Goal: Task Accomplishment & Management: Manage account settings

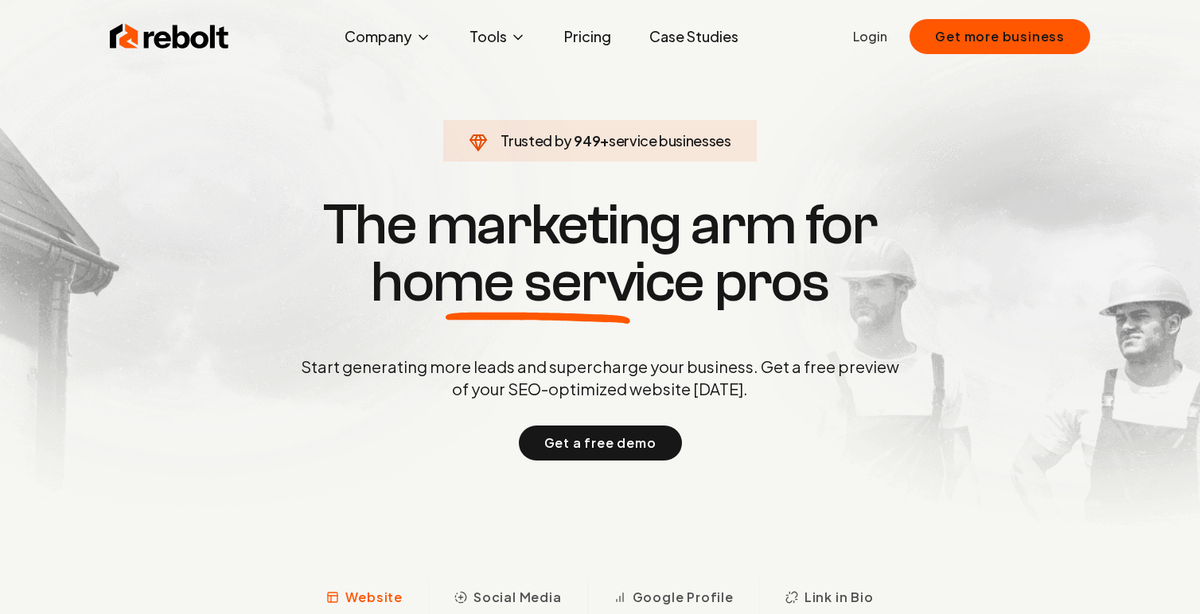
click at [879, 36] on link "Login" at bounding box center [870, 36] width 34 height 19
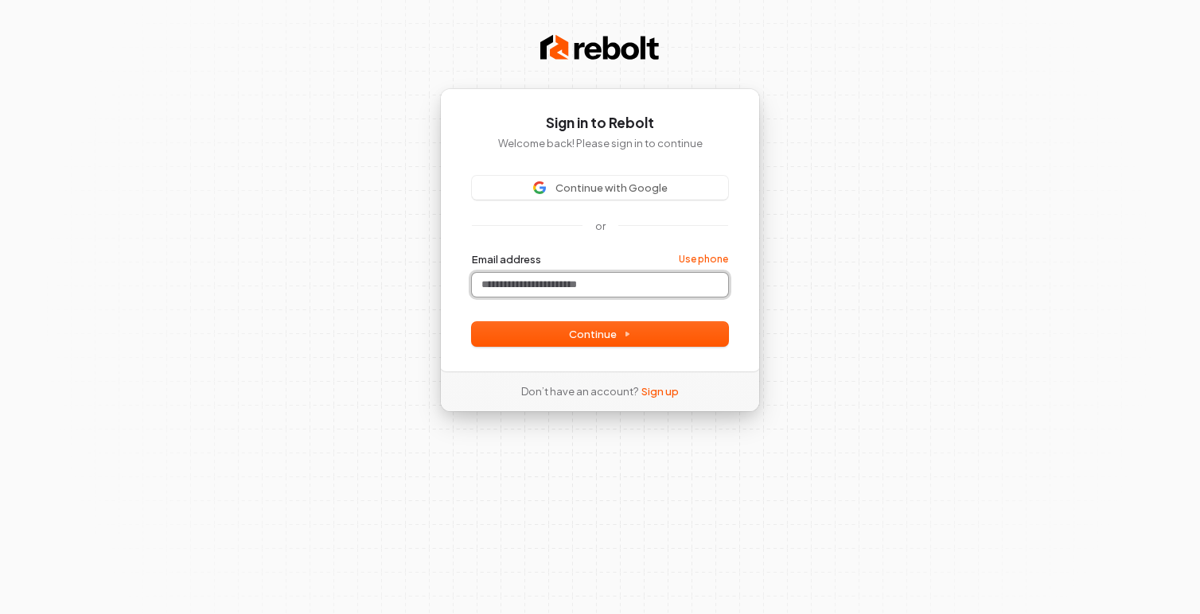
click at [569, 292] on input "Email address" at bounding box center [600, 285] width 256 height 24
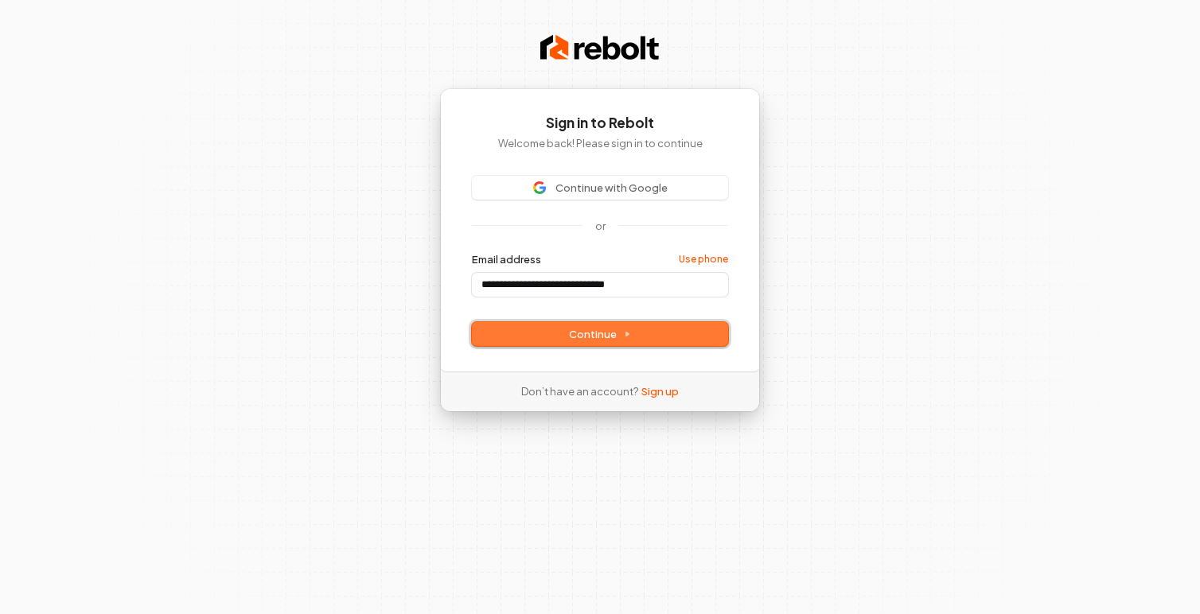
click at [609, 341] on button "Continue" at bounding box center [600, 334] width 256 height 24
type input "**********"
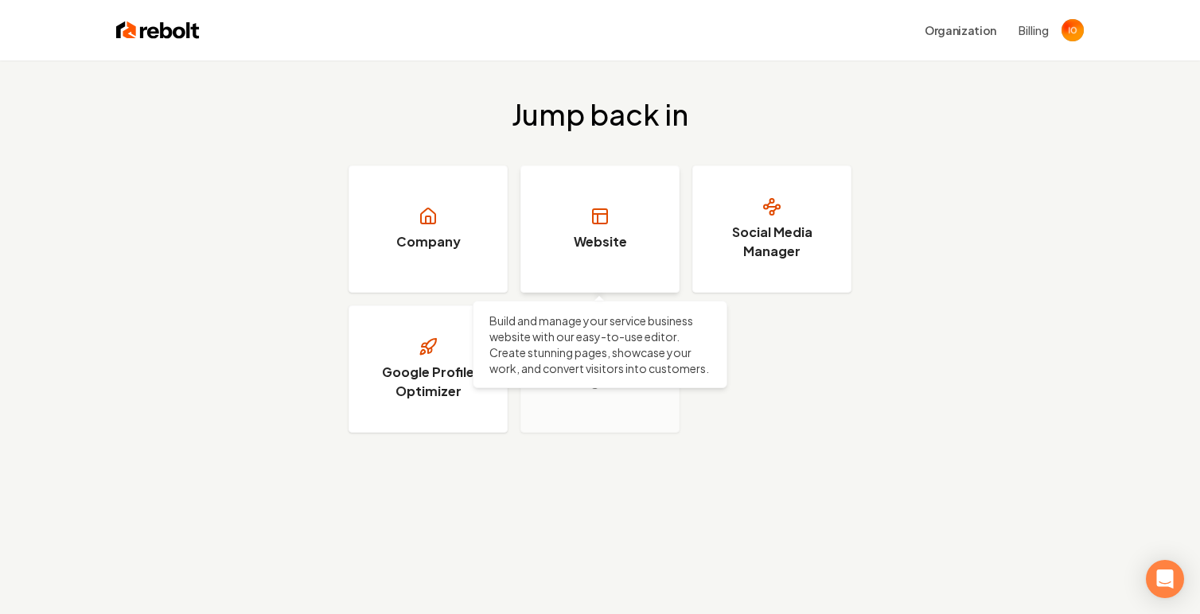
click at [611, 245] on h3 "Website" at bounding box center [600, 241] width 53 height 19
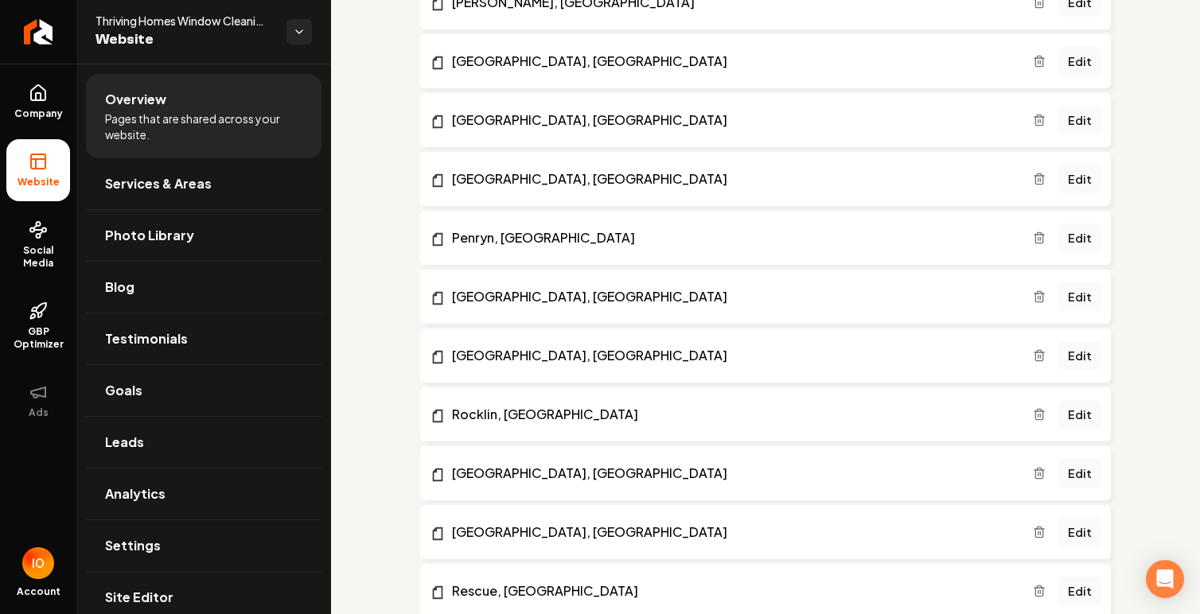
scroll to position [3403, 0]
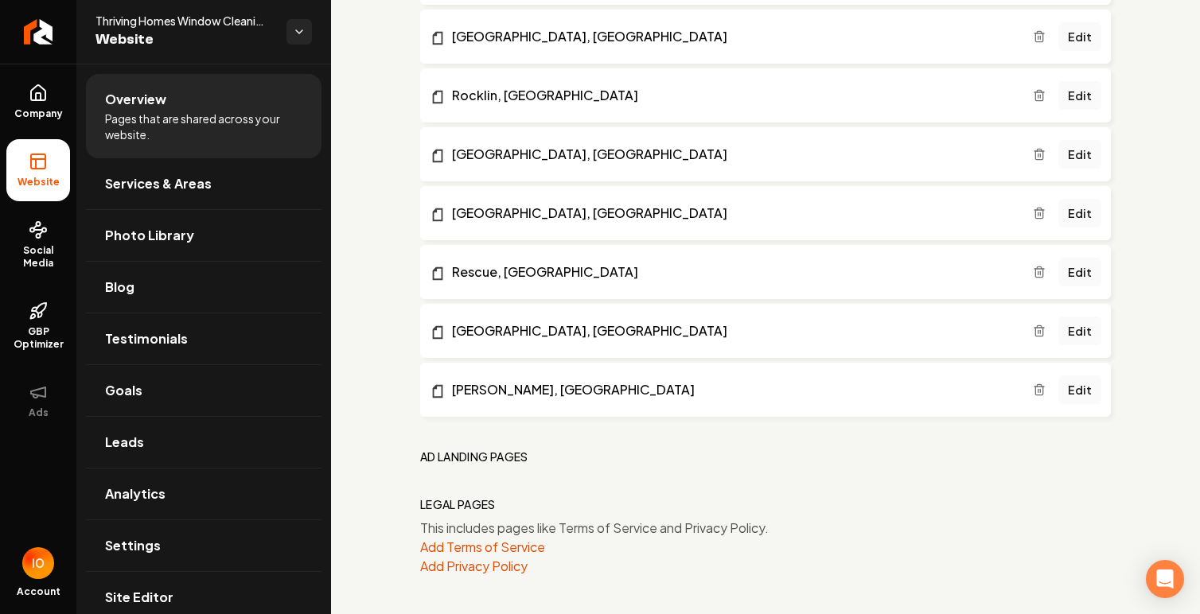
click at [499, 453] on h2 "Ad landing pages" at bounding box center [474, 457] width 108 height 16
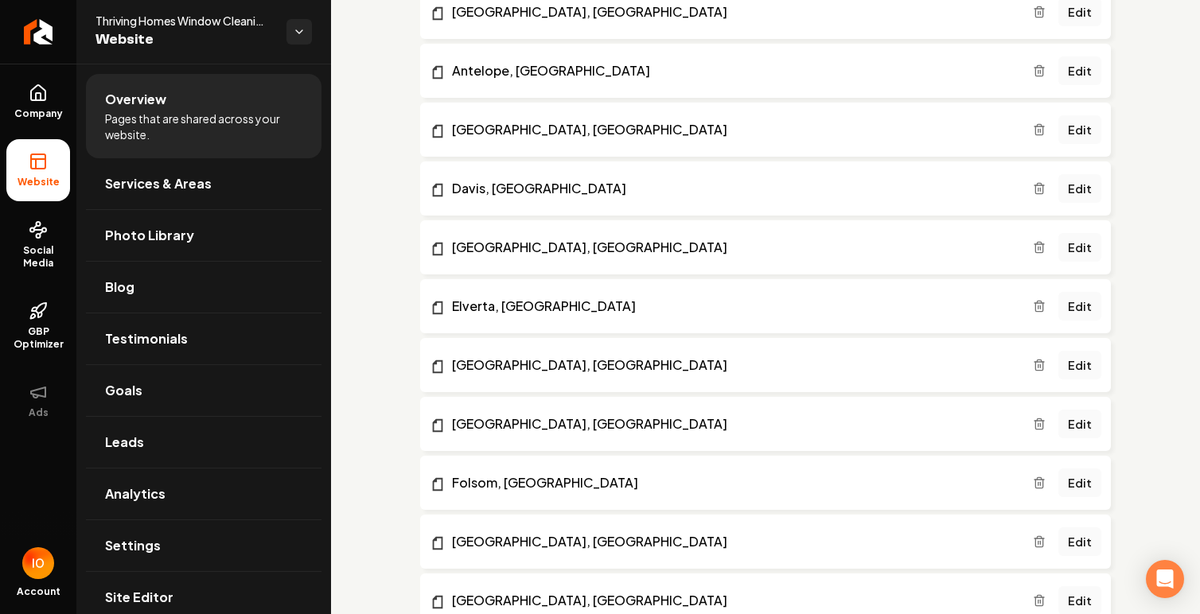
scroll to position [2250, 0]
click at [557, 246] on link "[GEOGRAPHIC_DATA], [GEOGRAPHIC_DATA]" at bounding box center [731, 248] width 603 height 19
click at [530, 361] on link "[GEOGRAPHIC_DATA], [GEOGRAPHIC_DATA]" at bounding box center [731, 365] width 603 height 19
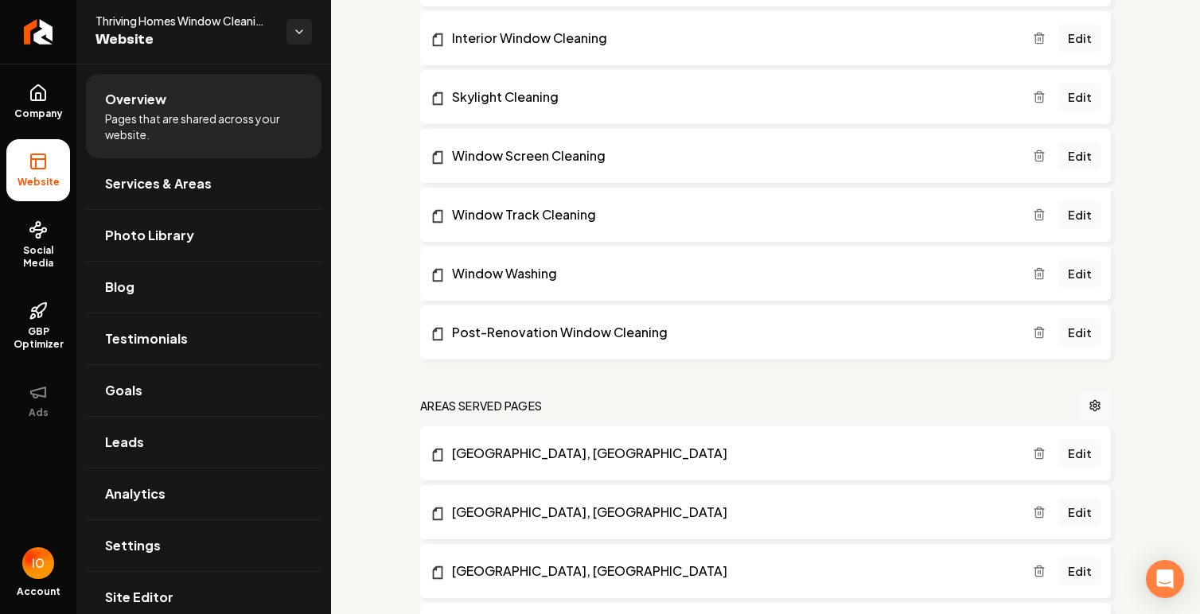
scroll to position [1687, 0]
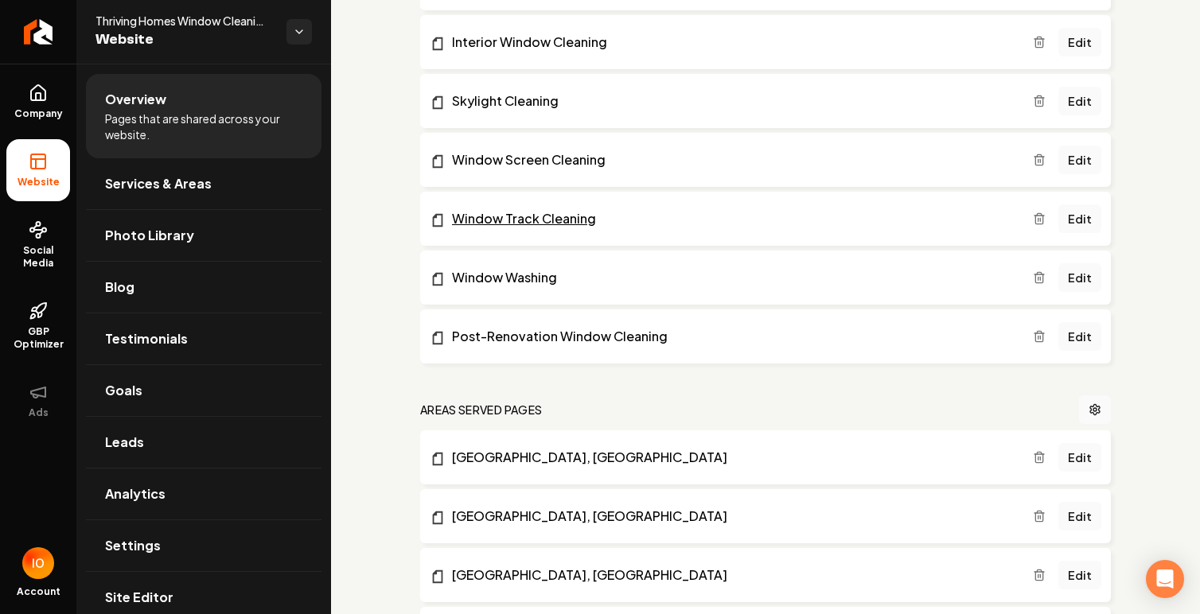
click at [561, 220] on link "Window Track Cleaning" at bounding box center [731, 218] width 603 height 19
click at [1082, 220] on link "Edit" at bounding box center [1079, 218] width 43 height 29
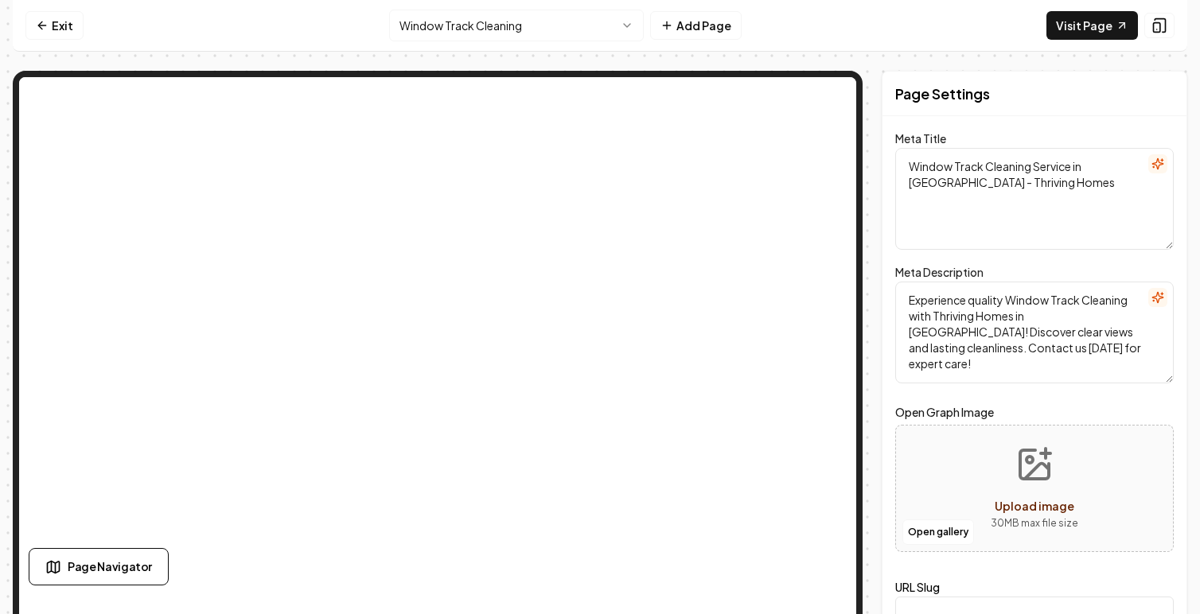
scroll to position [44, 0]
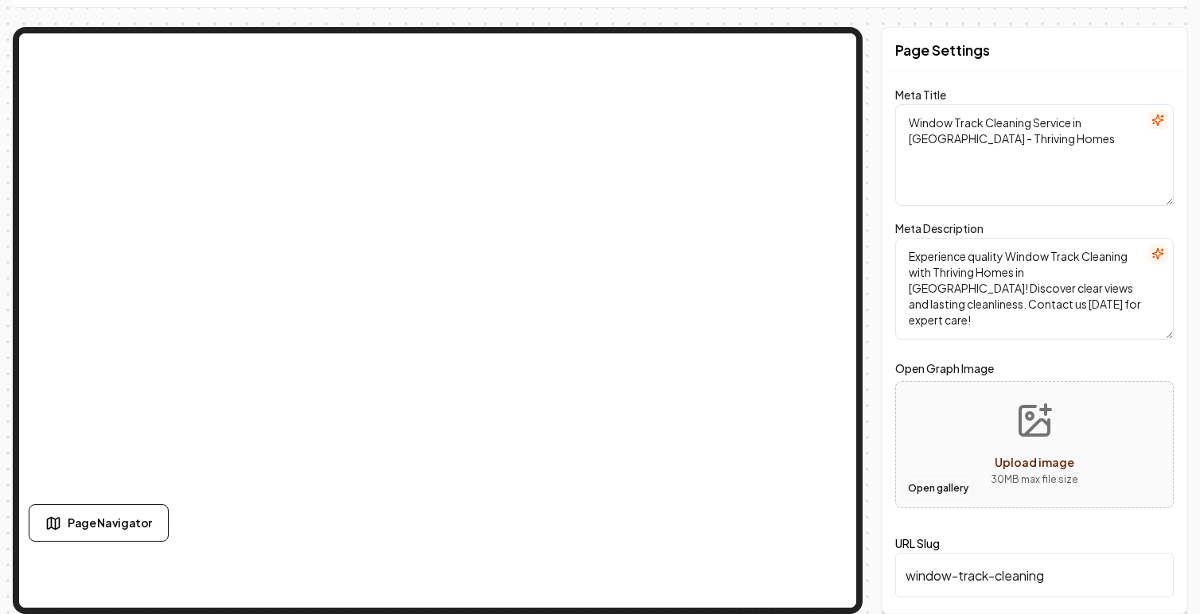
click at [955, 487] on button "Open gallery" at bounding box center [938, 488] width 72 height 25
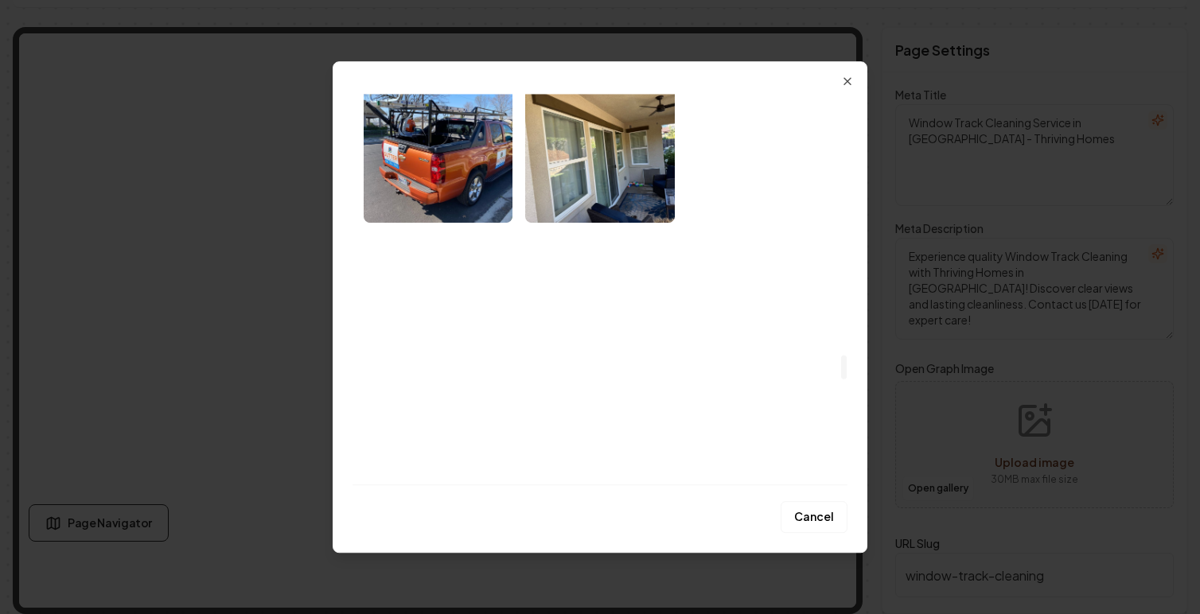
scroll to position [4249, 0]
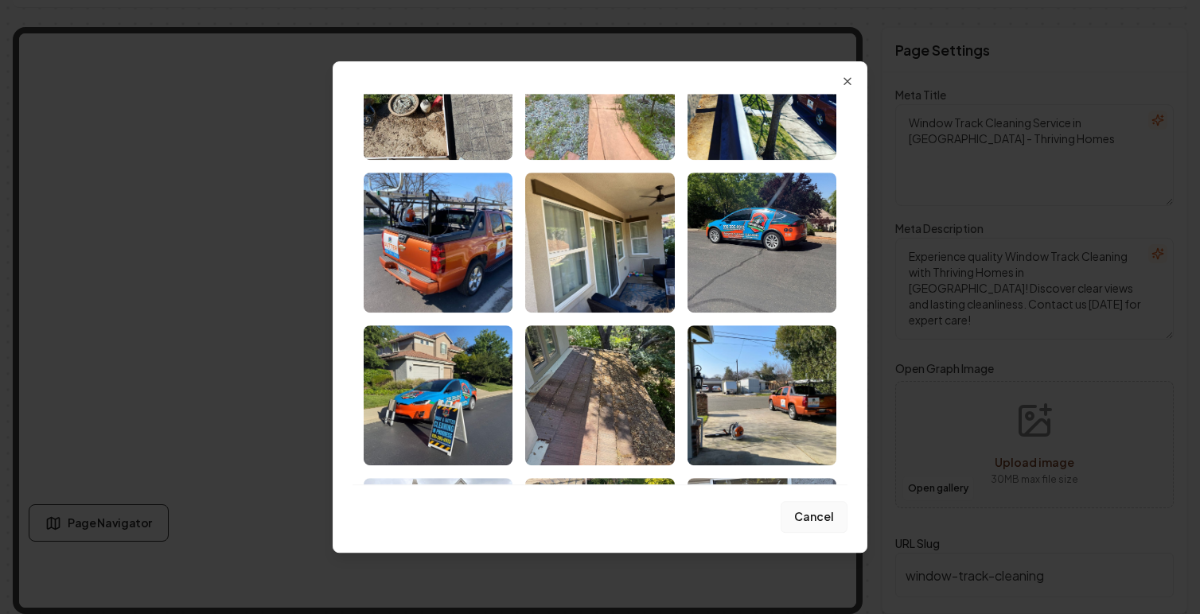
click at [811, 516] on button "Cancel" at bounding box center [813, 517] width 67 height 32
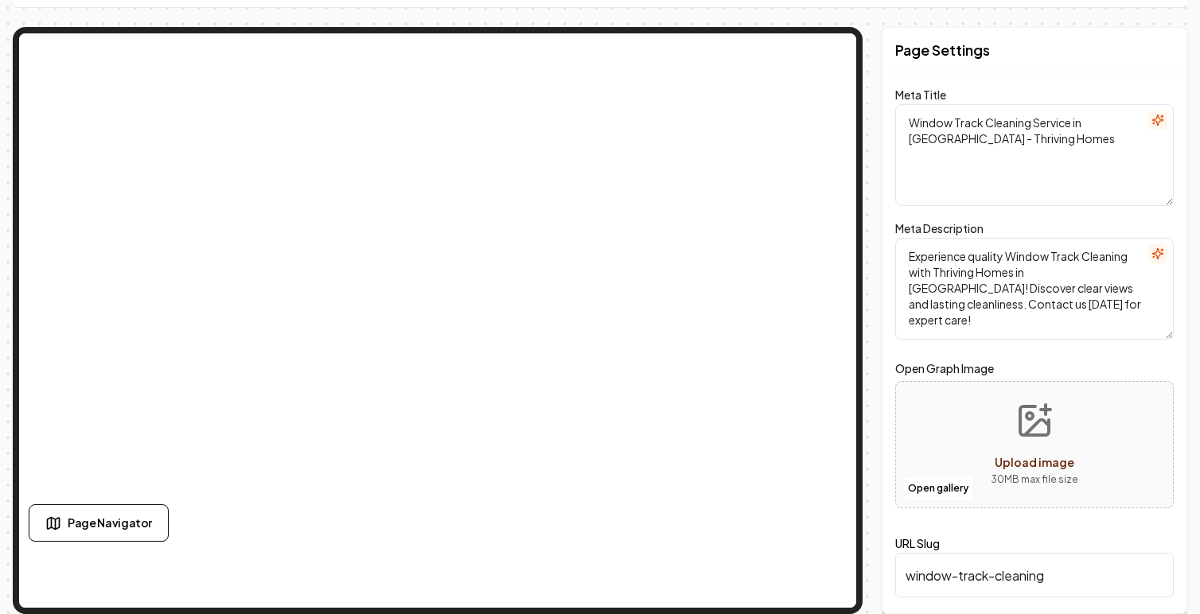
click at [1034, 447] on button "Upload image 30 MB max file size" at bounding box center [1034, 444] width 113 height 111
type input "**********"
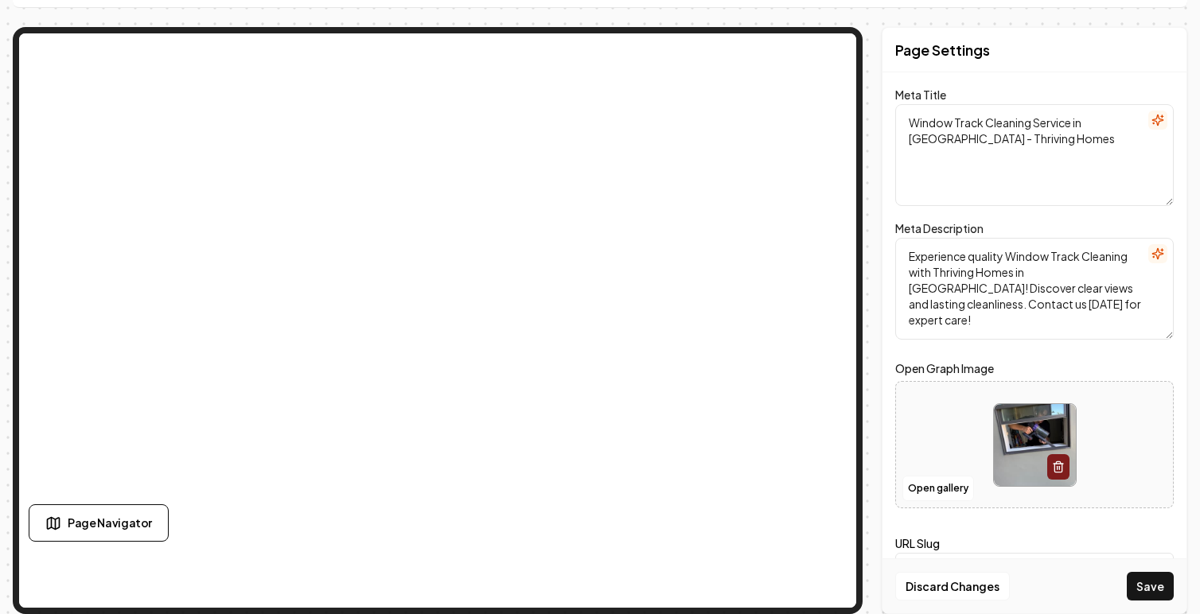
scroll to position [0, 0]
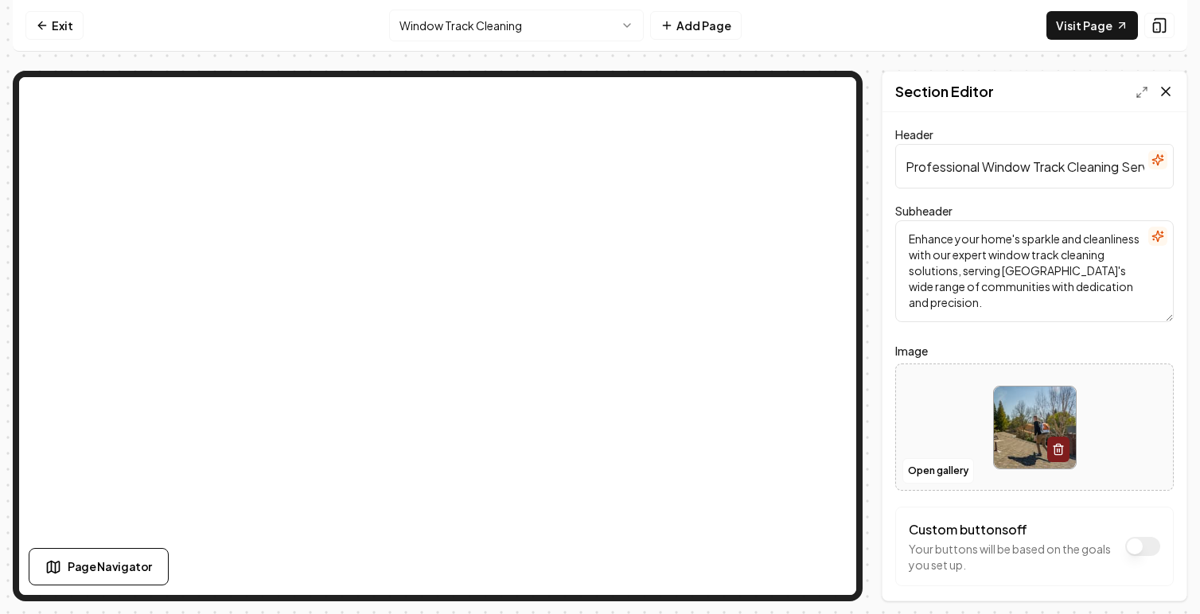
click at [1167, 89] on icon at bounding box center [1166, 92] width 8 height 8
click at [1061, 451] on icon "button" at bounding box center [1057, 450] width 7 height 9
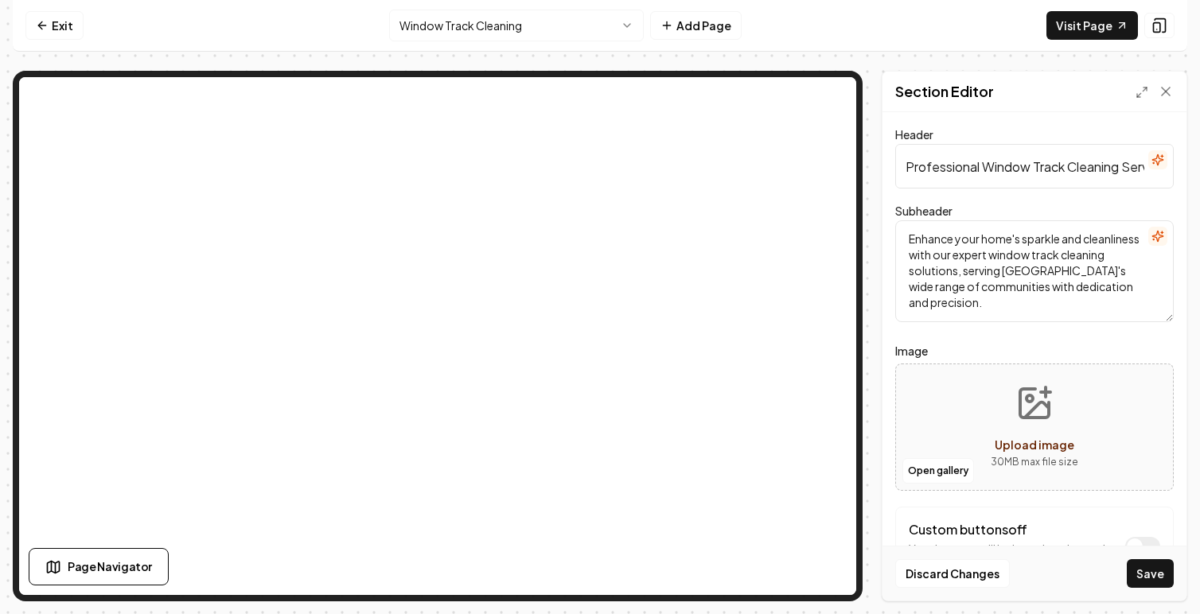
click at [1044, 414] on icon "Upload image" at bounding box center [1034, 403] width 38 height 38
type input "**********"
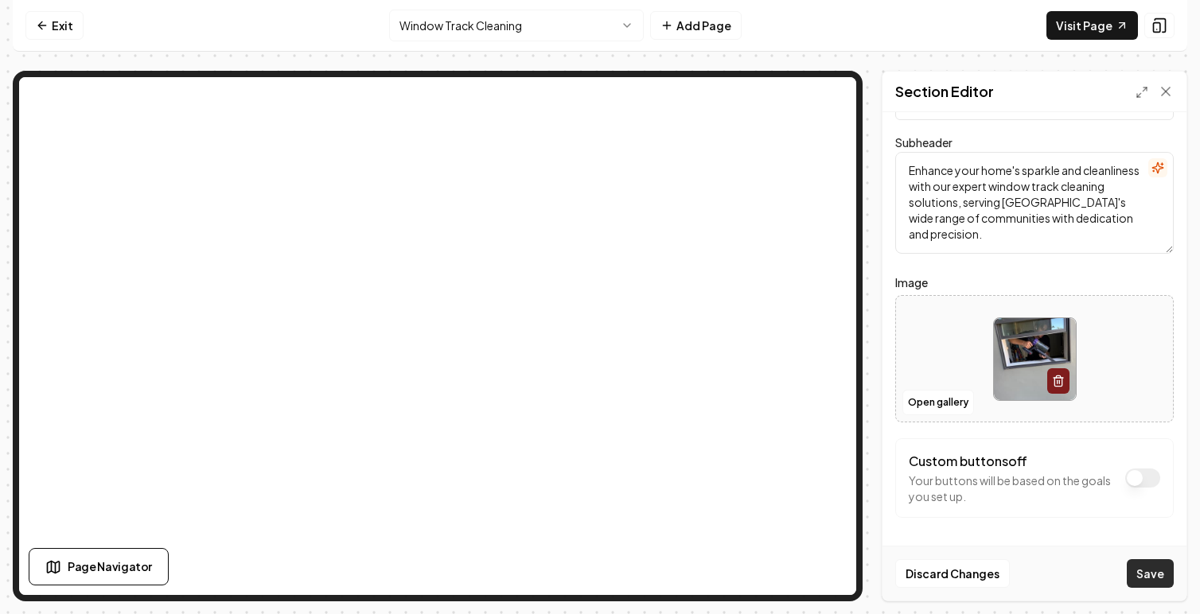
click at [1154, 576] on button "Save" at bounding box center [1150, 573] width 47 height 29
click at [1110, 29] on link "Visit Page" at bounding box center [1091, 25] width 91 height 29
click at [1173, 91] on icon at bounding box center [1166, 92] width 16 height 16
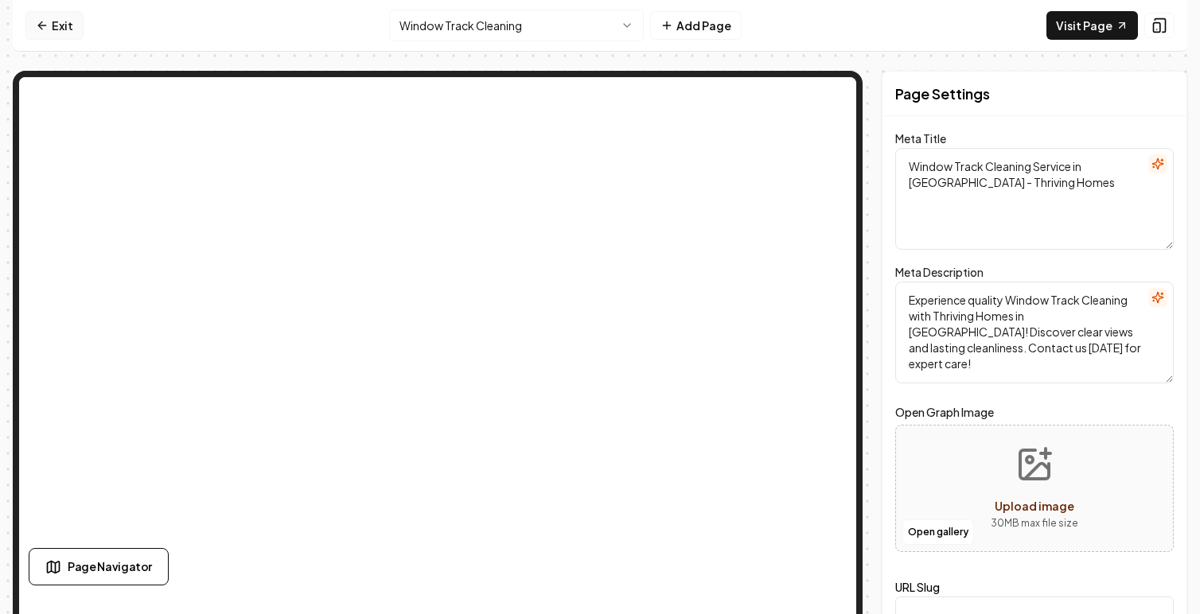
click at [49, 30] on link "Exit" at bounding box center [54, 25] width 58 height 29
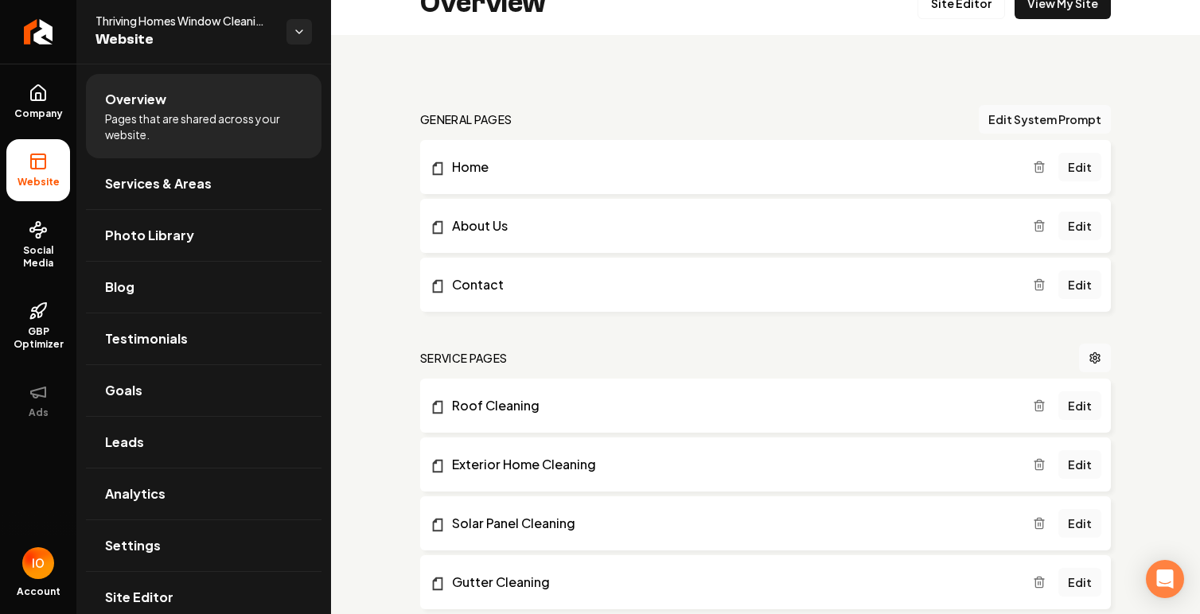
scroll to position [44, 0]
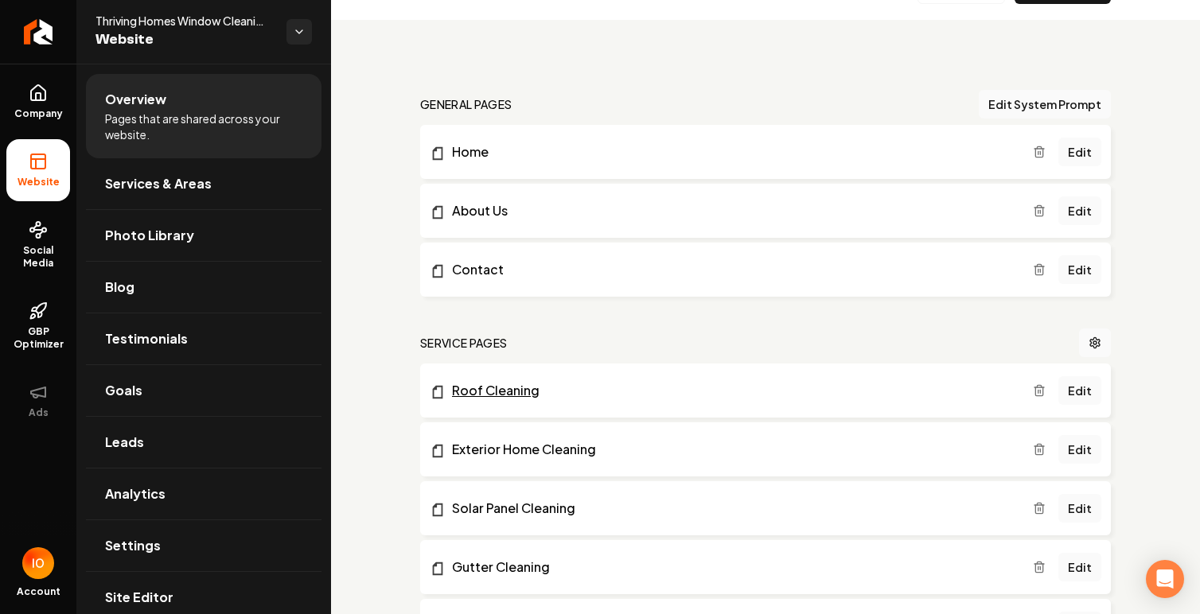
click at [525, 390] on link "Roof Cleaning" at bounding box center [731, 390] width 603 height 19
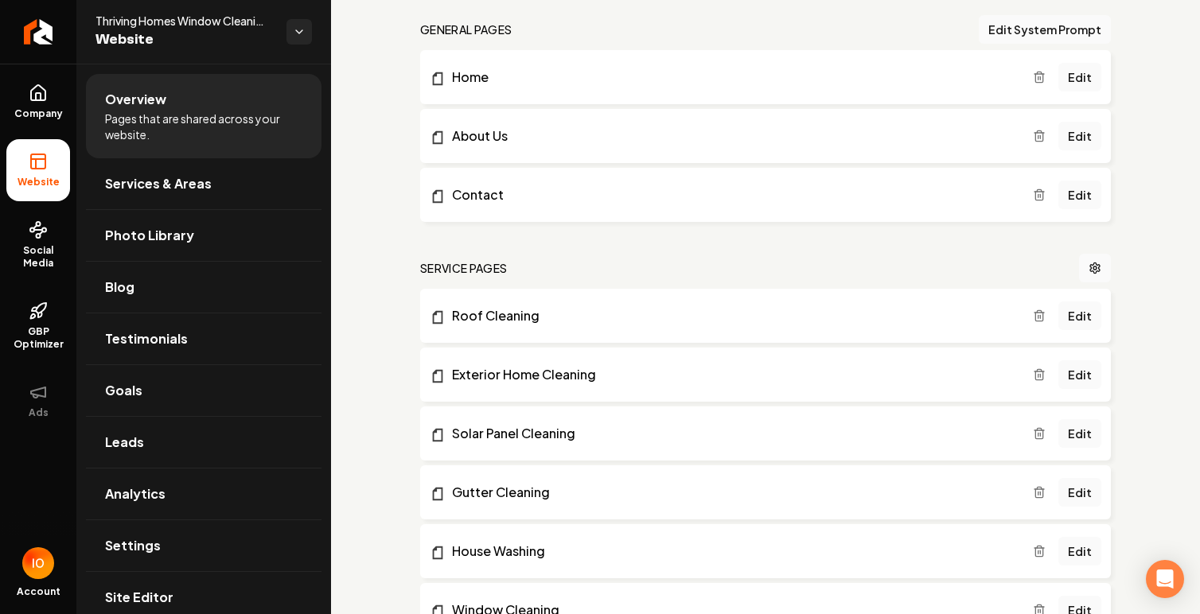
scroll to position [126, 0]
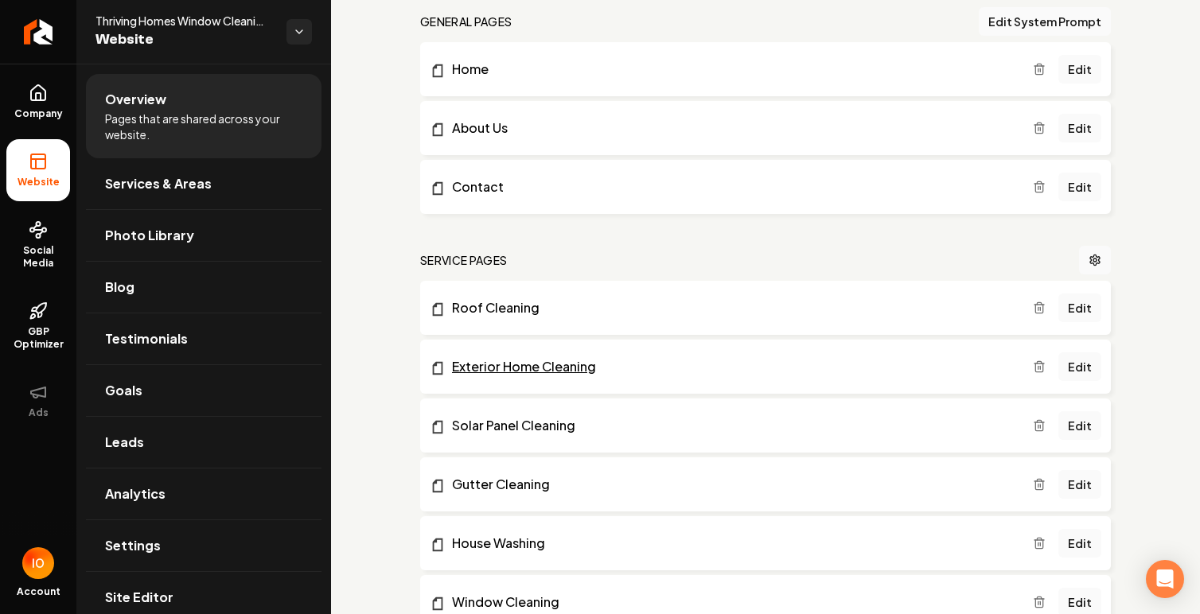
click at [562, 366] on link "Exterior Home Cleaning" at bounding box center [731, 366] width 603 height 19
click at [539, 431] on link "Solar Panel Cleaning" at bounding box center [731, 425] width 603 height 19
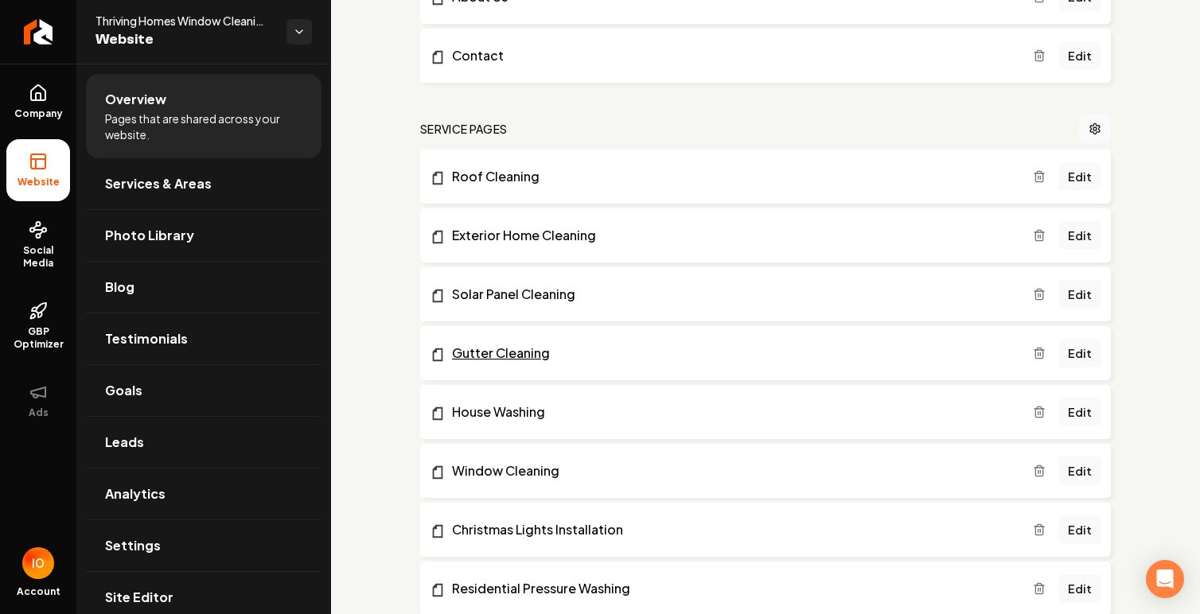
scroll to position [263, 0]
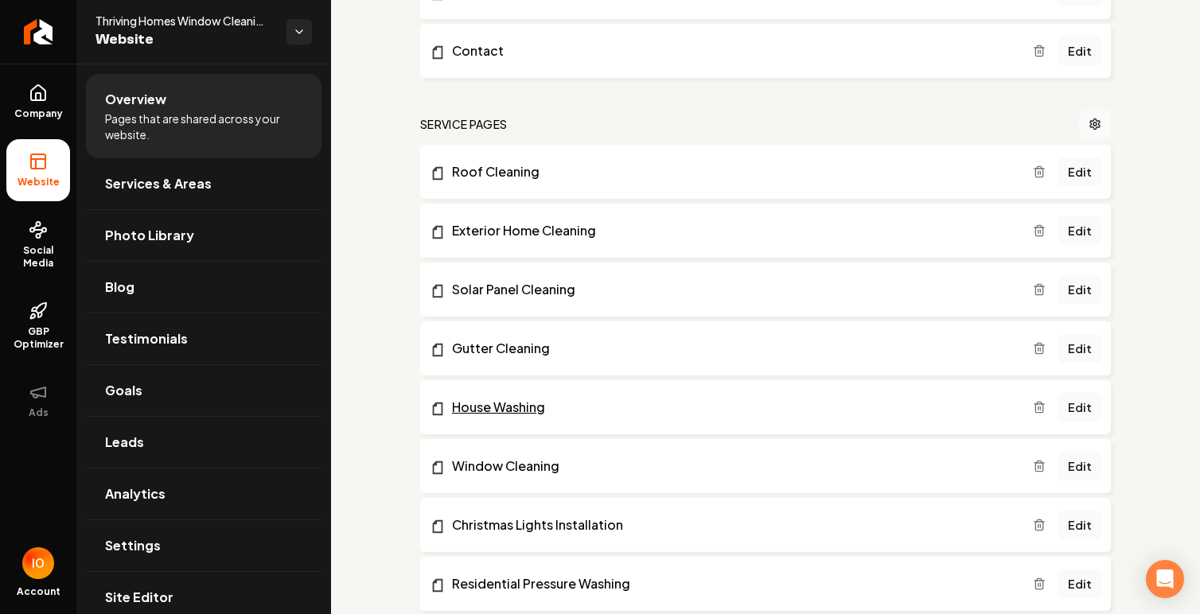
click at [534, 415] on link "House Washing" at bounding box center [731, 407] width 603 height 19
click at [574, 527] on link "Christmas Lights Installation" at bounding box center [731, 525] width 603 height 19
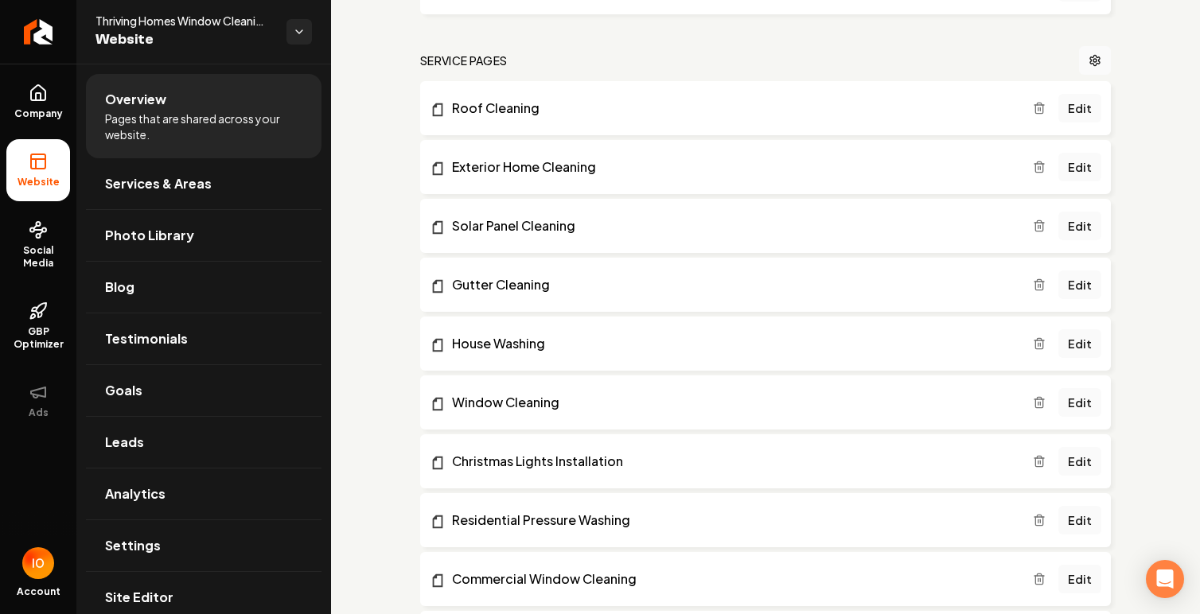
scroll to position [341, 0]
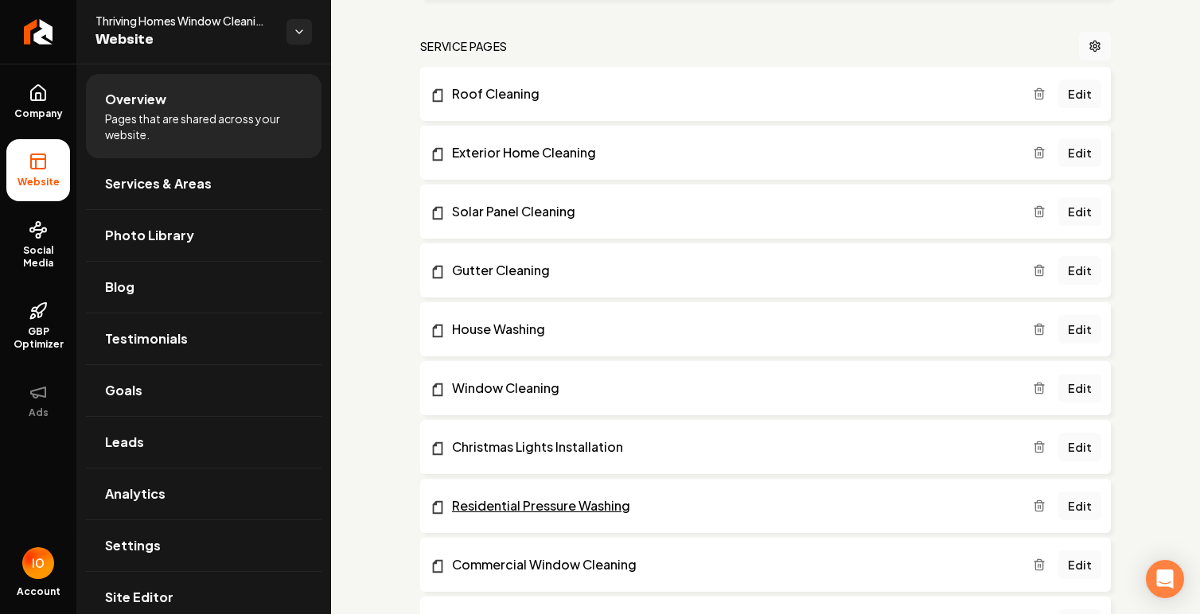
click at [539, 508] on link "Residential Pressure Washing" at bounding box center [731, 505] width 603 height 19
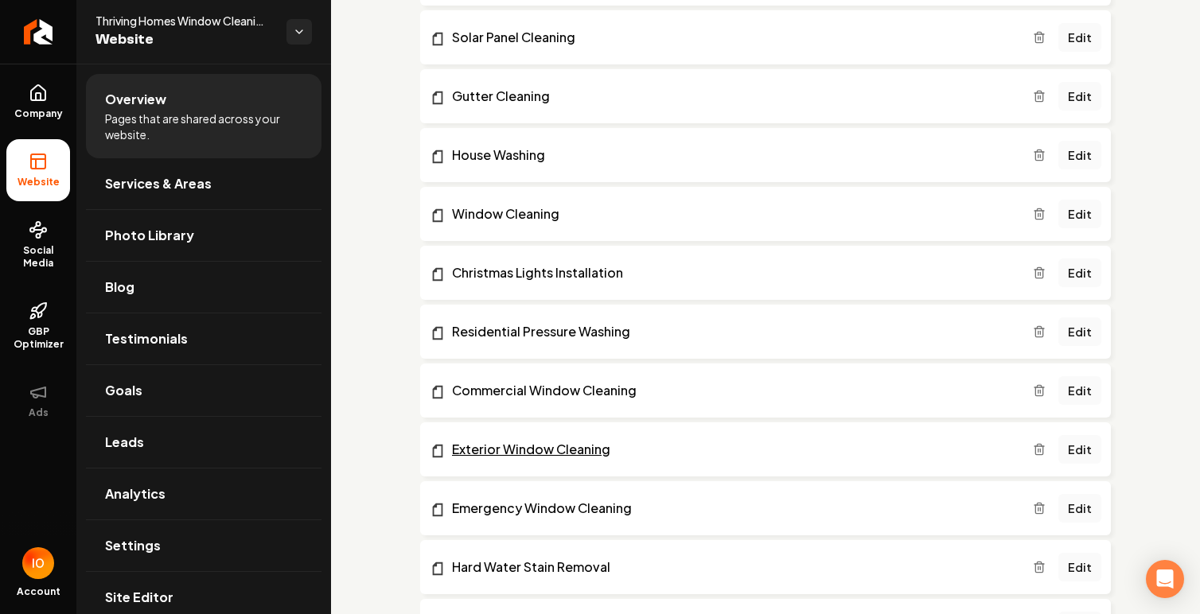
scroll to position [520, 0]
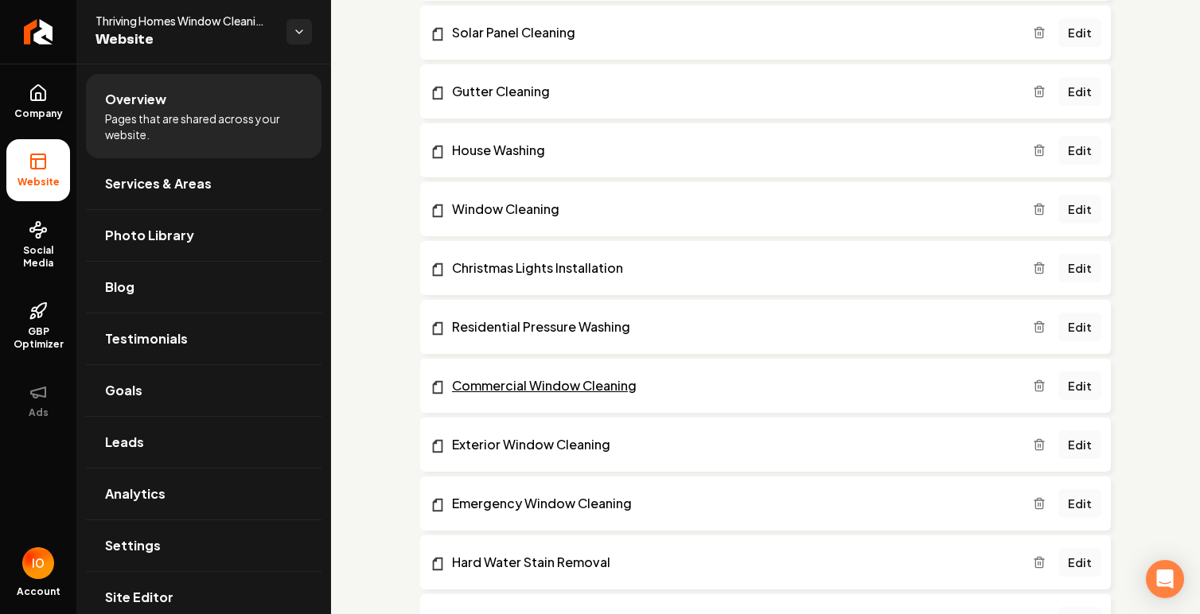
click at [599, 383] on link "Commercial Window Cleaning" at bounding box center [731, 385] width 603 height 19
click at [1081, 387] on link "Edit" at bounding box center [1079, 386] width 43 height 29
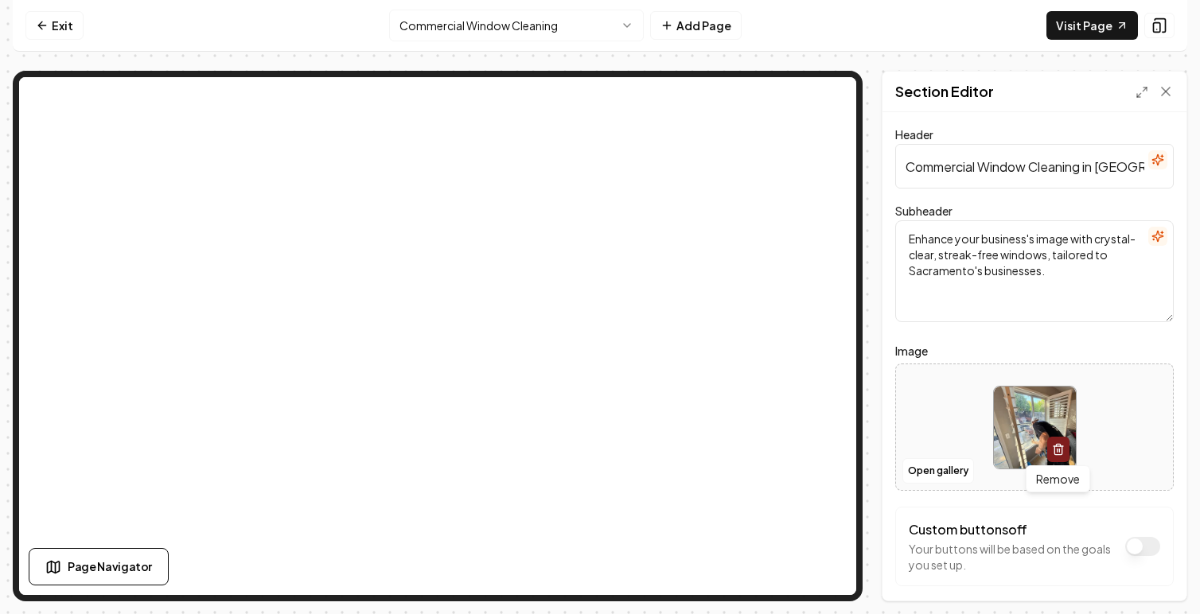
click at [1058, 454] on icon "button" at bounding box center [1057, 450] width 7 height 9
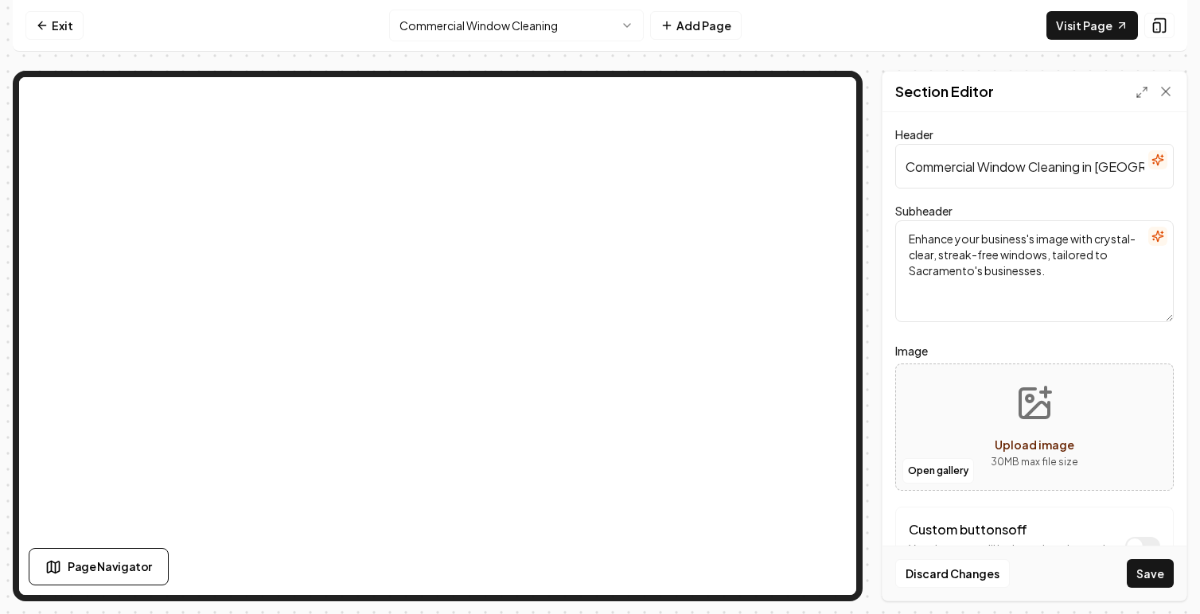
click at [1051, 413] on icon "Upload image" at bounding box center [1034, 403] width 38 height 38
type input "**********"
click at [1155, 574] on button "Save" at bounding box center [1150, 573] width 47 height 29
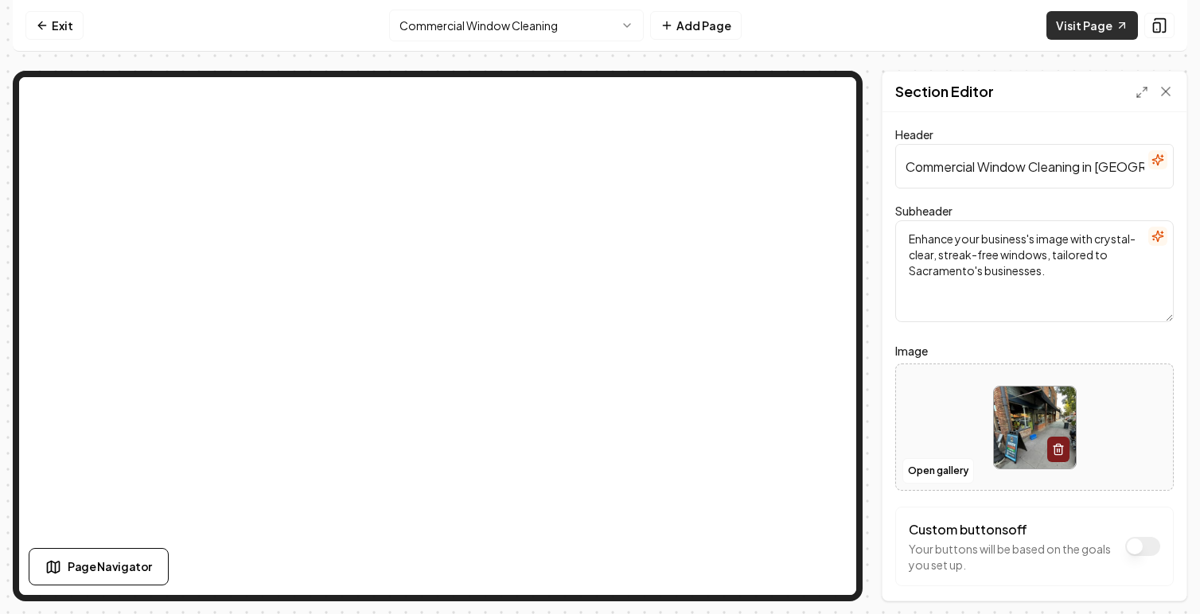
click at [1099, 29] on link "Visit Page" at bounding box center [1091, 25] width 91 height 29
click at [41, 29] on icon at bounding box center [40, 24] width 4 height 7
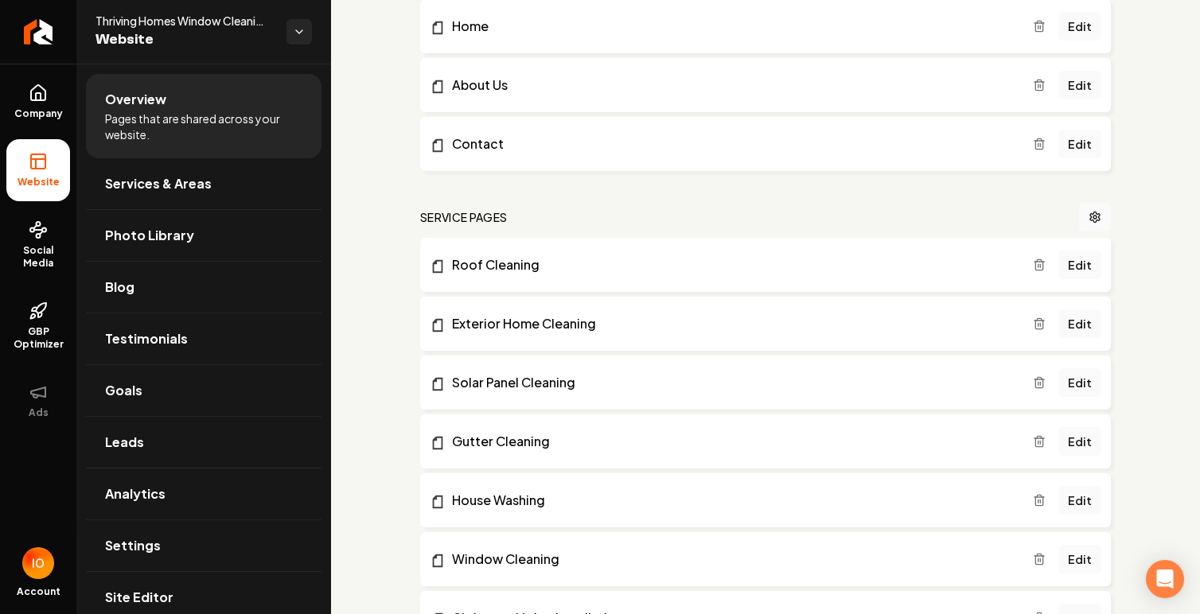
scroll to position [171, 0]
click at [503, 439] on link "Gutter Cleaning" at bounding box center [731, 439] width 603 height 19
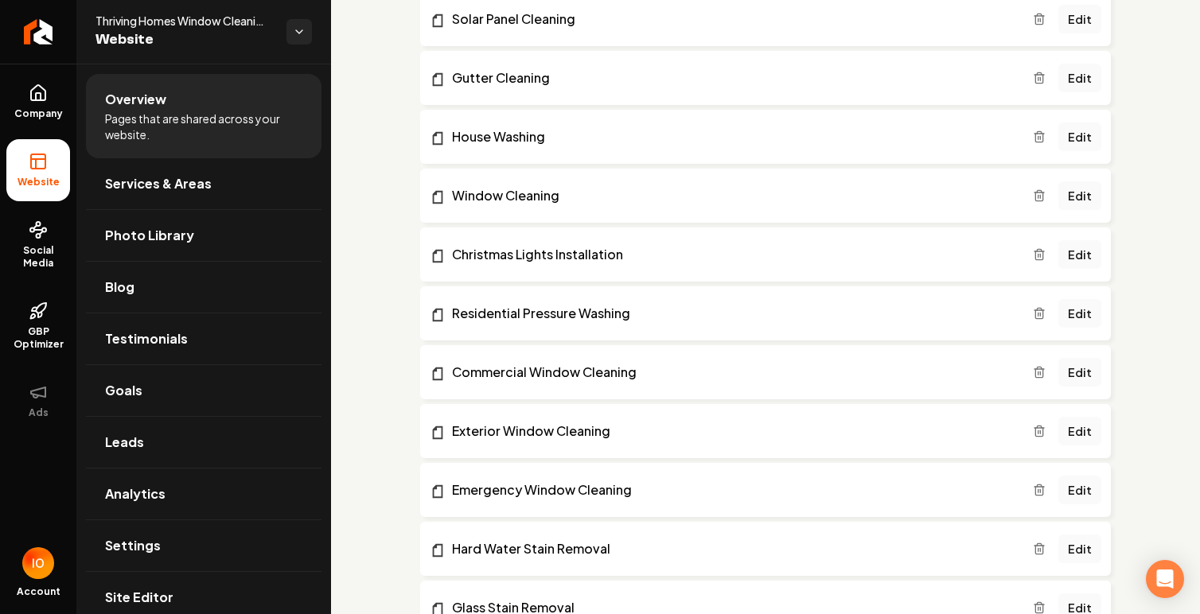
scroll to position [535, 0]
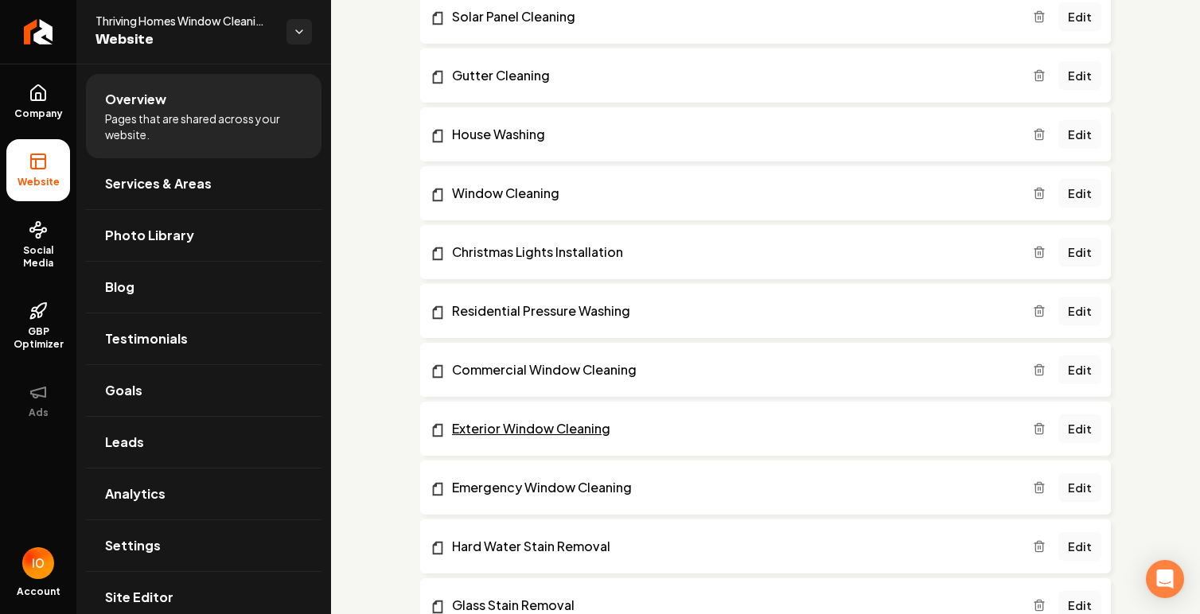
click at [594, 430] on link "Exterior Window Cleaning" at bounding box center [731, 428] width 603 height 19
click at [1084, 432] on link "Edit" at bounding box center [1079, 428] width 43 height 29
